Goal: Information Seeking & Learning: Learn about a topic

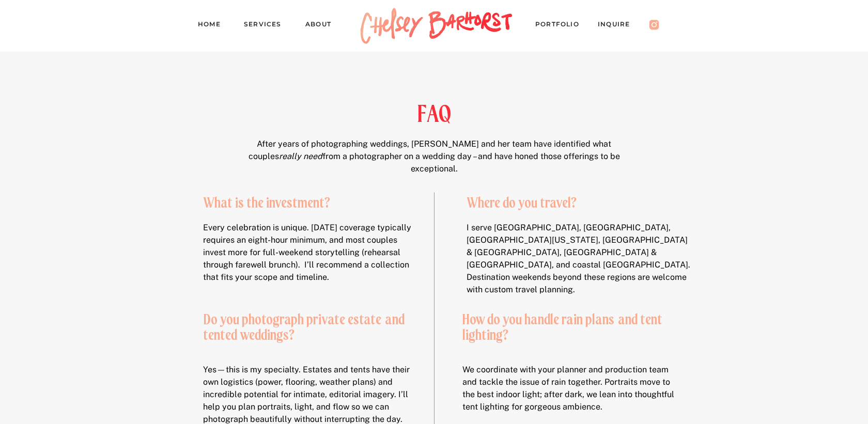
drag, startPoint x: 340, startPoint y: 119, endPoint x: 392, endPoint y: 197, distance: 94.3
click at [392, 197] on h2 "What is the investment?" at bounding box center [311, 206] width 216 height 22
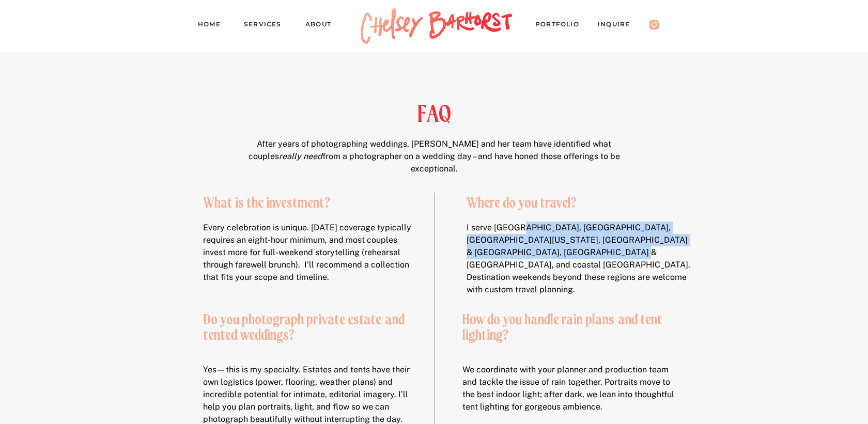
drag, startPoint x: 517, startPoint y: 221, endPoint x: 536, endPoint y: 260, distance: 43.7
click at [536, 260] on p "I serve Cincinnati, Chicago, Northern Michigan, Louisville & Lexington, Clevela…" at bounding box center [581, 250] width 228 height 57
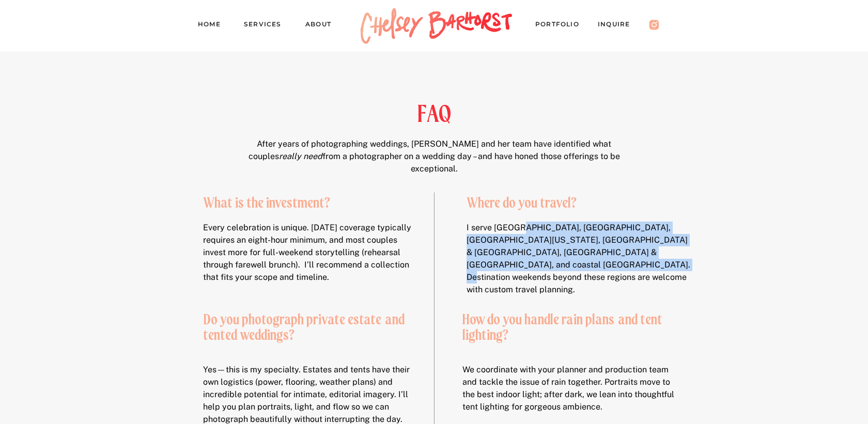
click at [536, 260] on p "I serve Cincinnati, Chicago, Northern Michigan, Louisville & Lexington, Clevela…" at bounding box center [581, 250] width 228 height 57
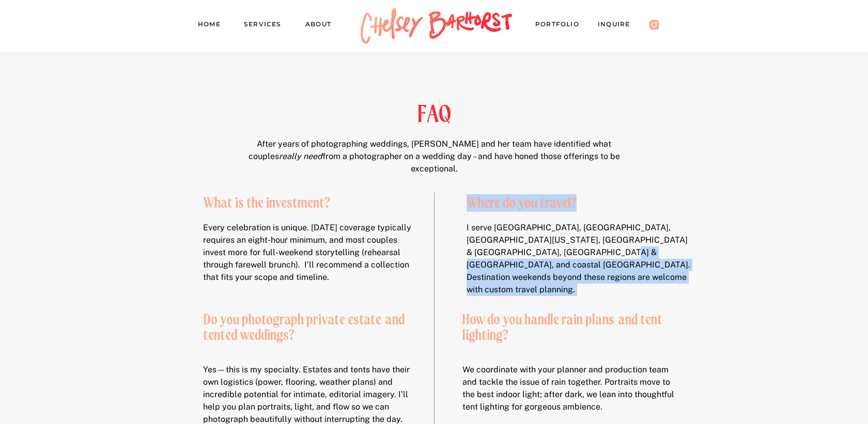
drag, startPoint x: 496, startPoint y: 216, endPoint x: 526, endPoint y: 252, distance: 47.0
click at [526, 252] on p "I serve Cincinnati, Chicago, Northern Michigan, Louisville & Lexington, Clevela…" at bounding box center [581, 250] width 228 height 57
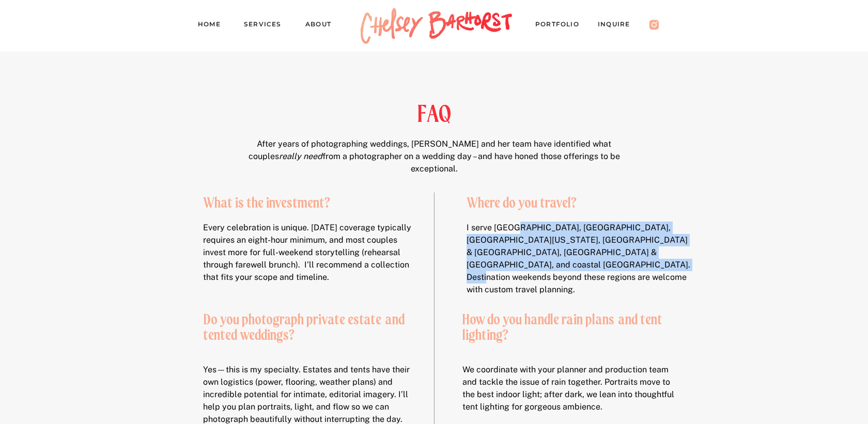
drag, startPoint x: 513, startPoint y: 224, endPoint x: 551, endPoint y: 259, distance: 52.3
click at [551, 259] on p "I serve Cincinnati, Chicago, Northern Michigan, Louisville & Lexington, Clevela…" at bounding box center [581, 250] width 228 height 57
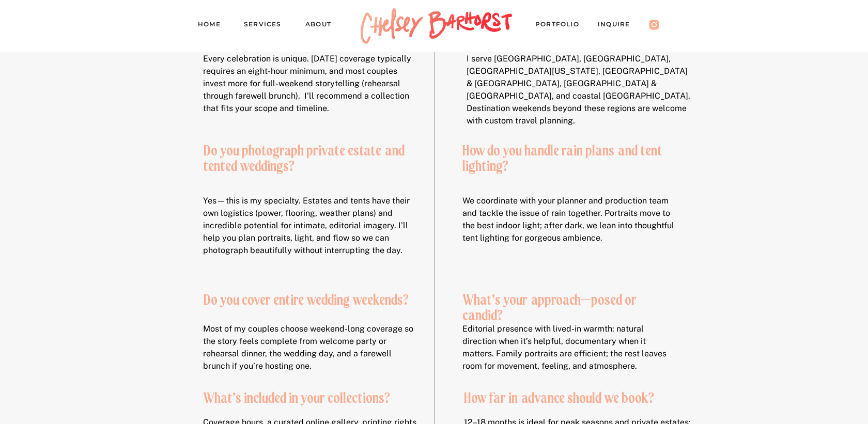
scroll to position [99, 0]
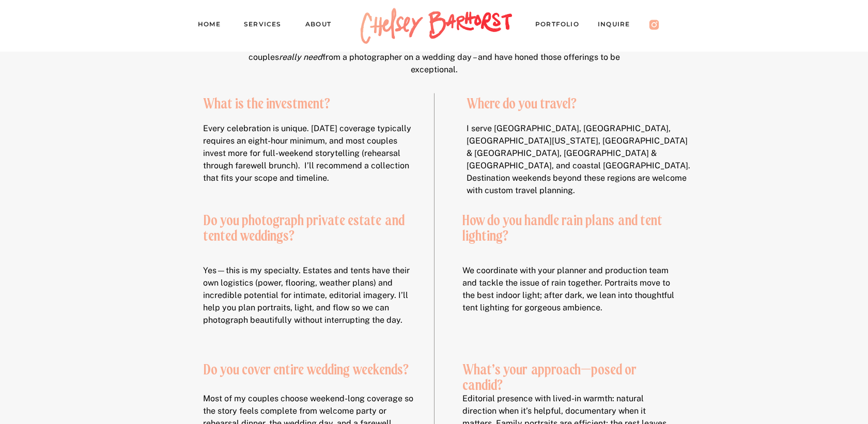
drag, startPoint x: 266, startPoint y: 117, endPoint x: 287, endPoint y: 169, distance: 56.3
click at [287, 169] on p "Every celebration is unique. Saturday coverage typically requires an eight-hour…" at bounding box center [311, 155] width 216 height 66
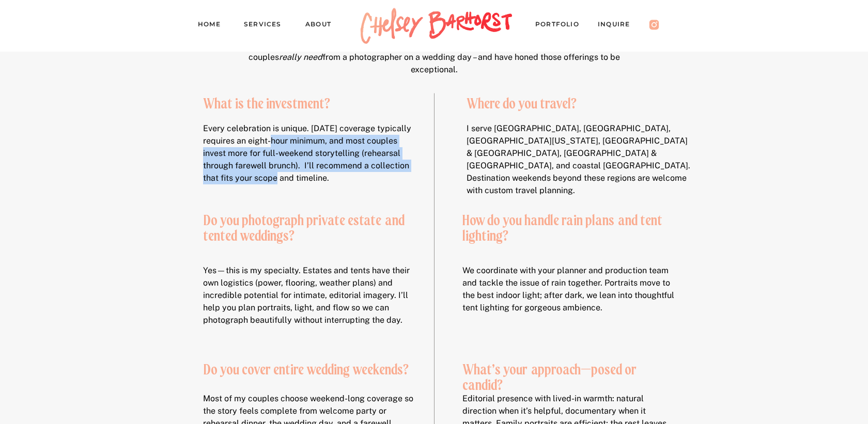
drag, startPoint x: 267, startPoint y: 177, endPoint x: 263, endPoint y: 138, distance: 39.0
click at [263, 138] on p "Every celebration is unique. Saturday coverage typically requires an eight-hour…" at bounding box center [311, 155] width 216 height 66
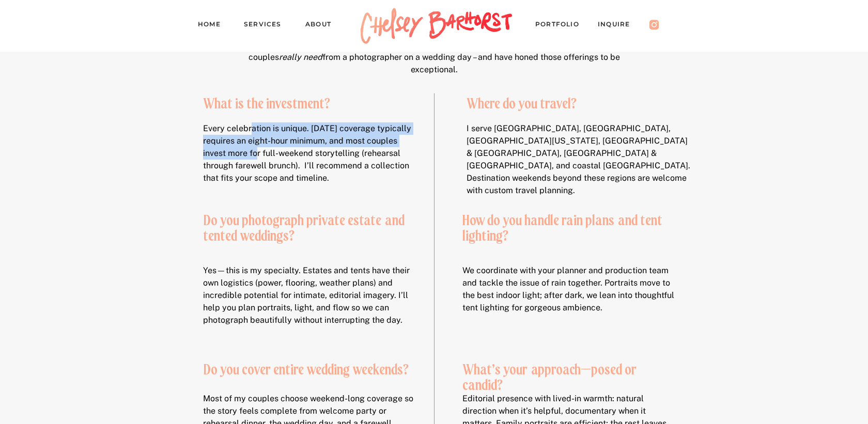
drag, startPoint x: 250, startPoint y: 127, endPoint x: 254, endPoint y: 166, distance: 39.4
click at [253, 166] on p "Every celebration is unique. Saturday coverage typically requires an eight-hour…" at bounding box center [311, 155] width 216 height 66
click at [254, 167] on p "Every celebration is unique. Saturday coverage typically requires an eight-hour…" at bounding box center [311, 155] width 216 height 66
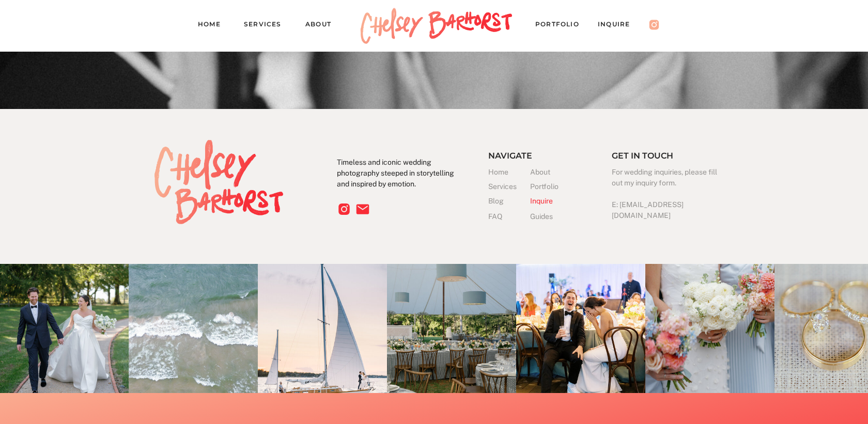
scroll to position [1868, 0]
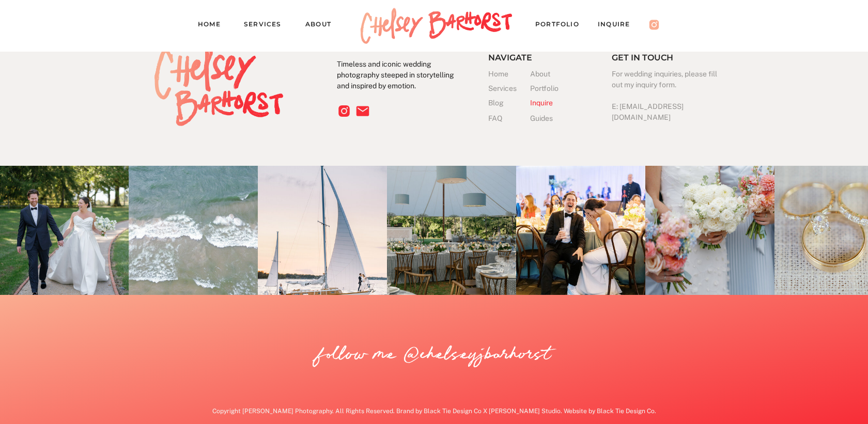
click at [536, 98] on h3 "Inquire" at bounding box center [551, 103] width 42 height 11
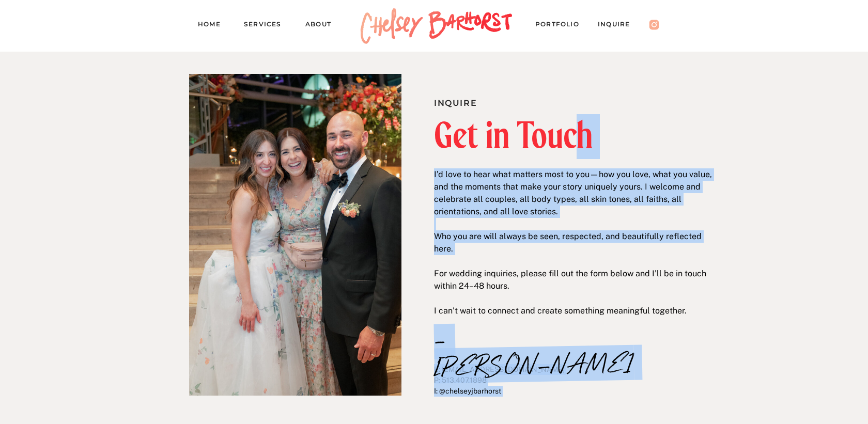
drag, startPoint x: 571, startPoint y: 156, endPoint x: 600, endPoint y: 270, distance: 118.0
click at [599, 269] on div "Inquire Get in Touch E: hello@chelseybarhorst.com P: 513.407.1898 I: @chelseyjb…" at bounding box center [434, 255] width 620 height 406
click at [600, 270] on p "I’d love to hear what matters most to you—how you love, what you value, and the…" at bounding box center [574, 228] width 280 height 121
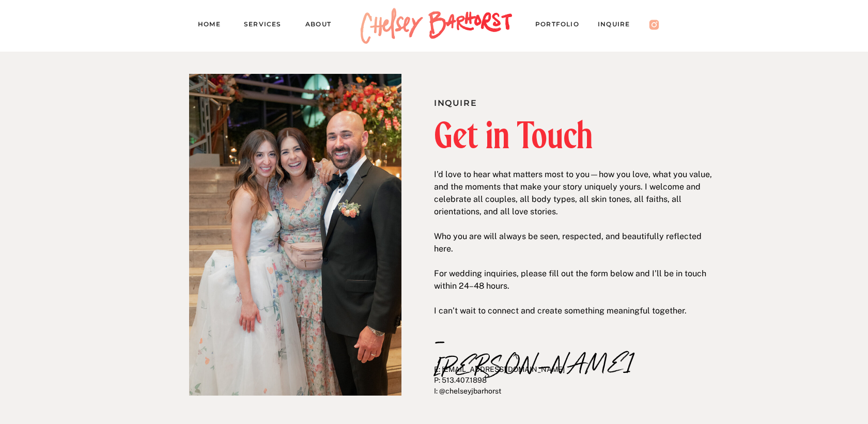
click at [425, 26] on div at bounding box center [437, 26] width 163 height 52
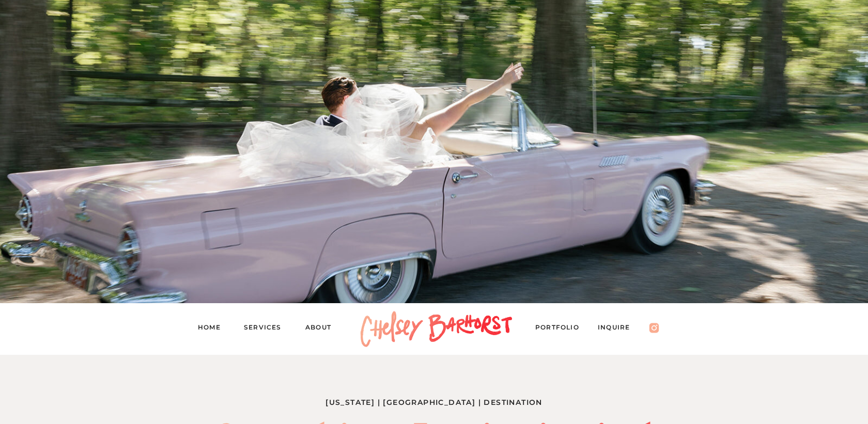
scroll to position [29, 0]
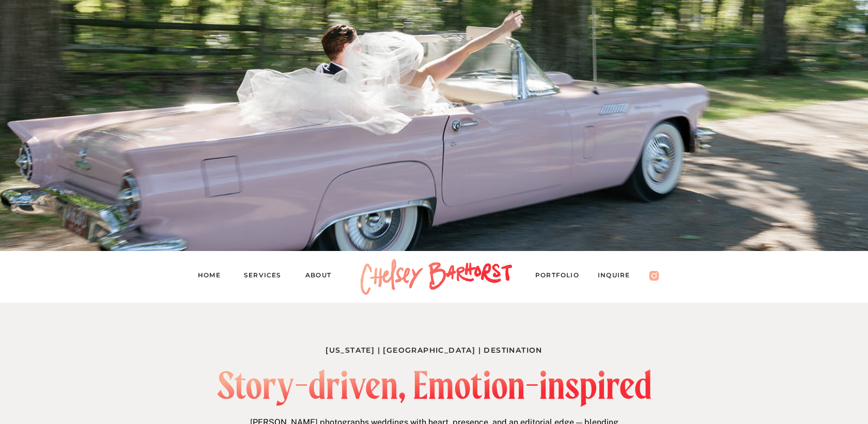
scroll to position [117, 0]
click at [266, 275] on nav "Services" at bounding box center [267, 277] width 47 height 14
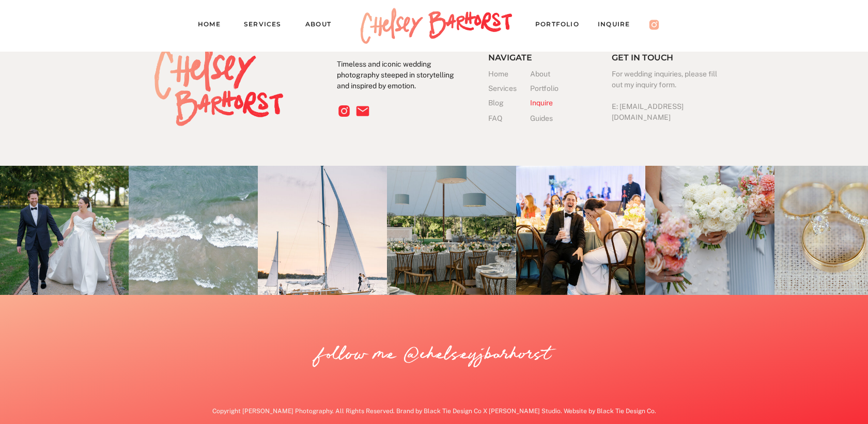
scroll to position [2794, 0]
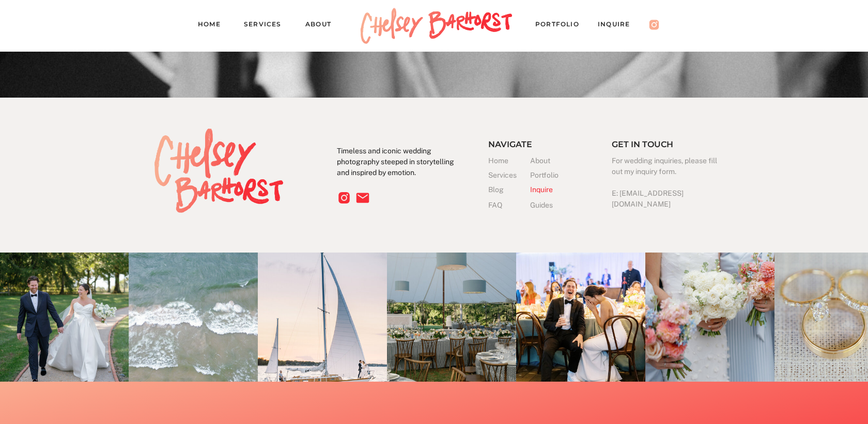
click at [497, 192] on h3 "Blog" at bounding box center [509, 190] width 42 height 11
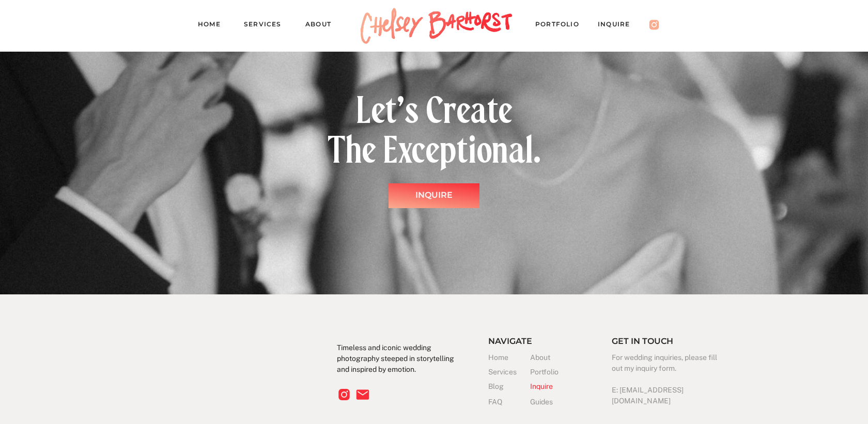
scroll to position [3017, 0]
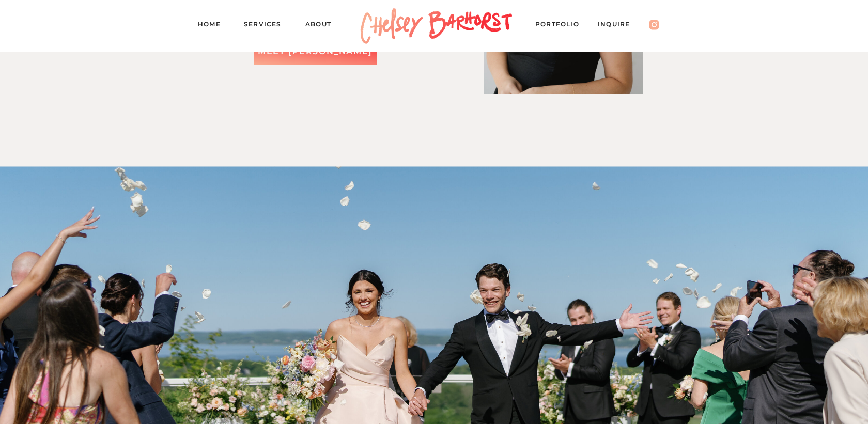
scroll to position [1599, 0]
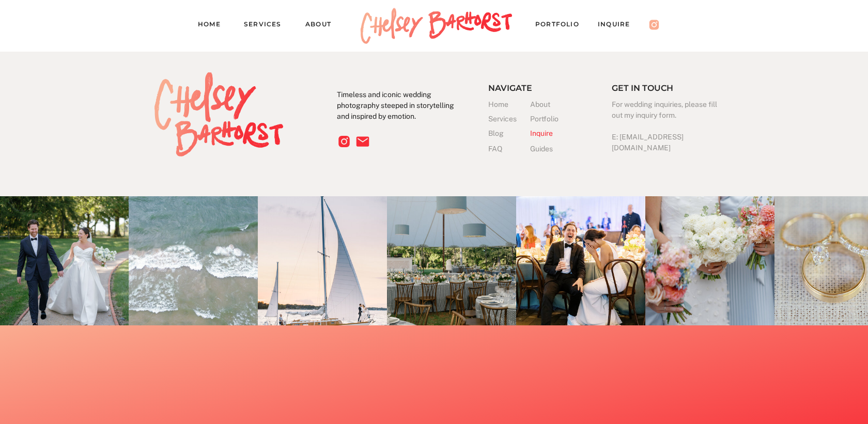
scroll to position [3294, 0]
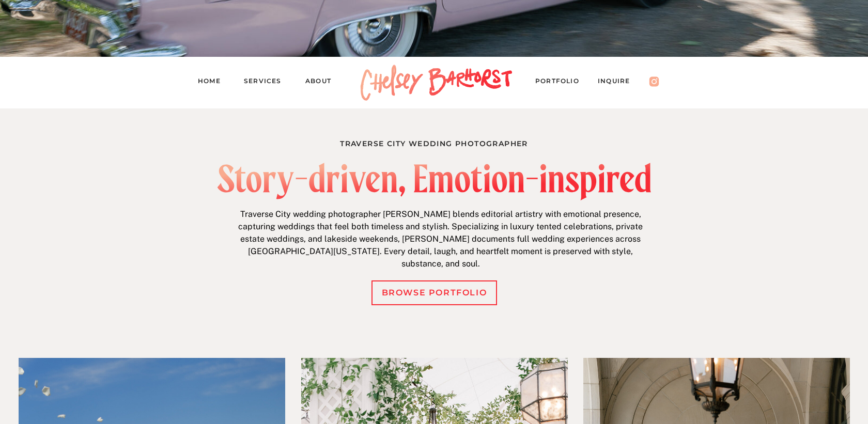
scroll to position [192, 0]
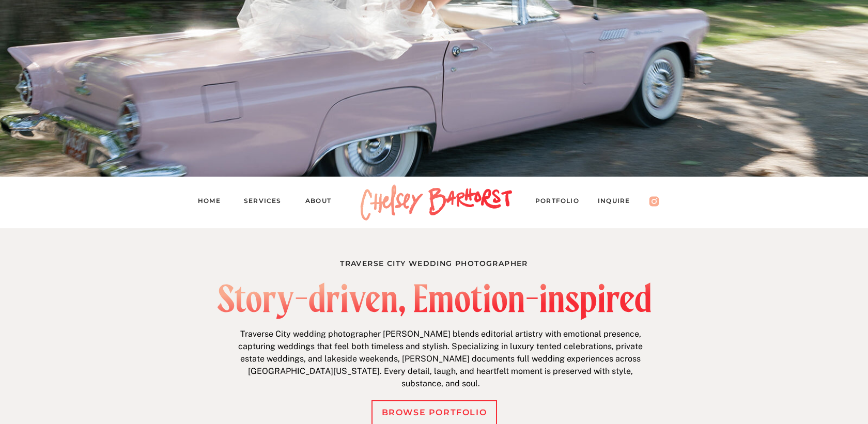
click at [216, 202] on nav "Home" at bounding box center [213, 202] width 31 height 14
